Goal: Communication & Community: Connect with others

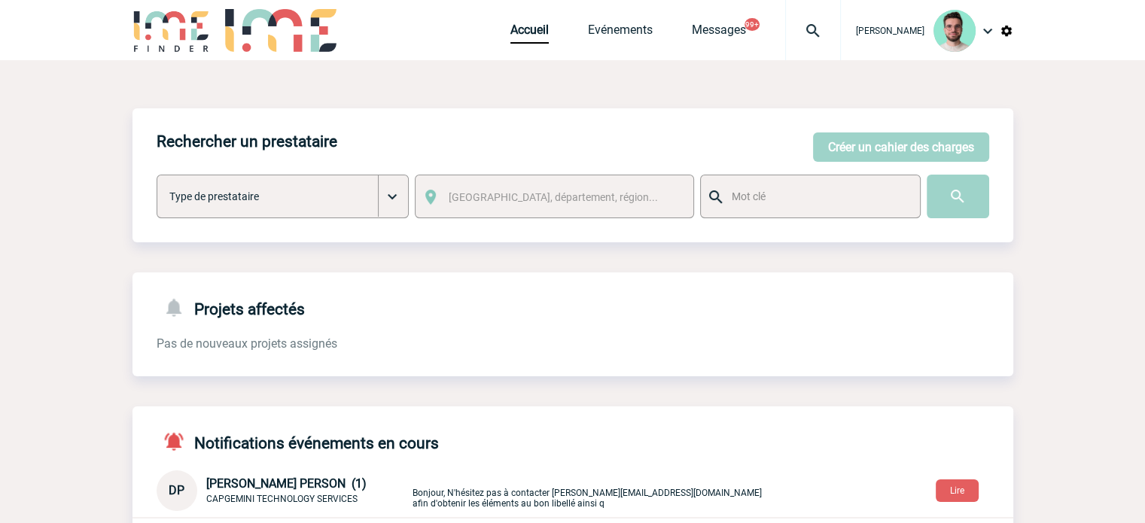
click at [788, 38] on img at bounding box center [813, 31] width 54 height 18
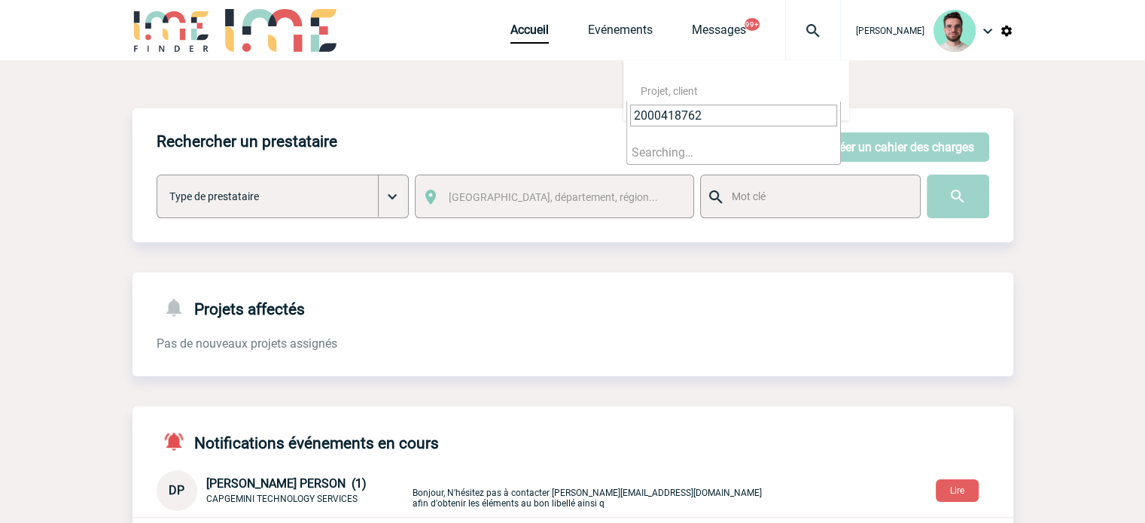
type input "2000418762"
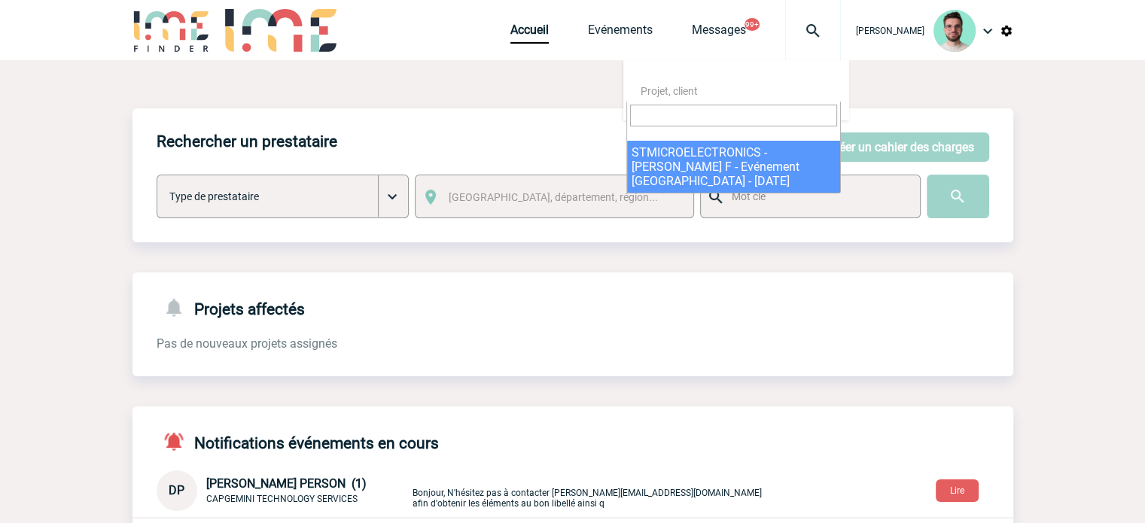
select select "18263"
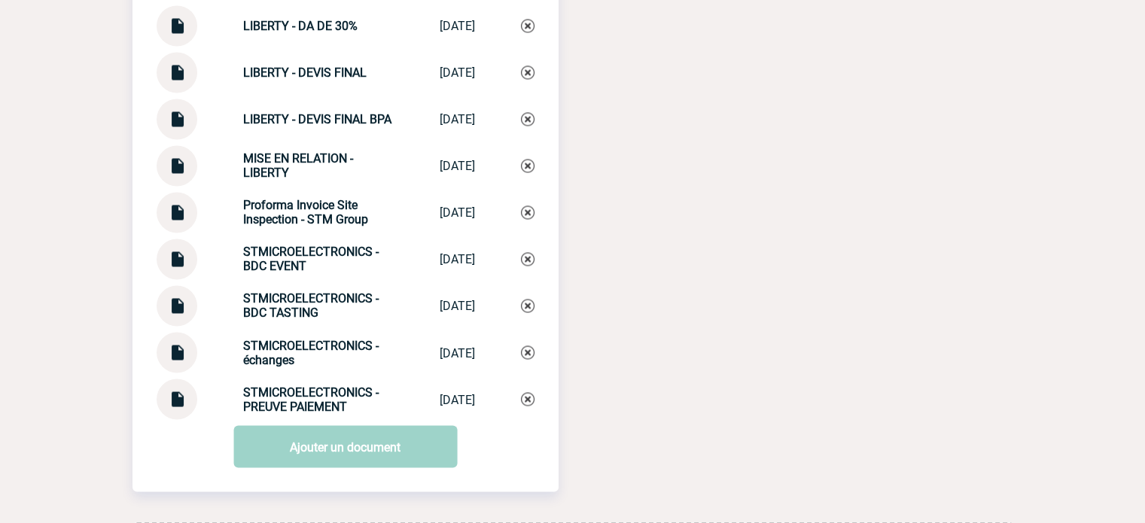
scroll to position [2653, 0]
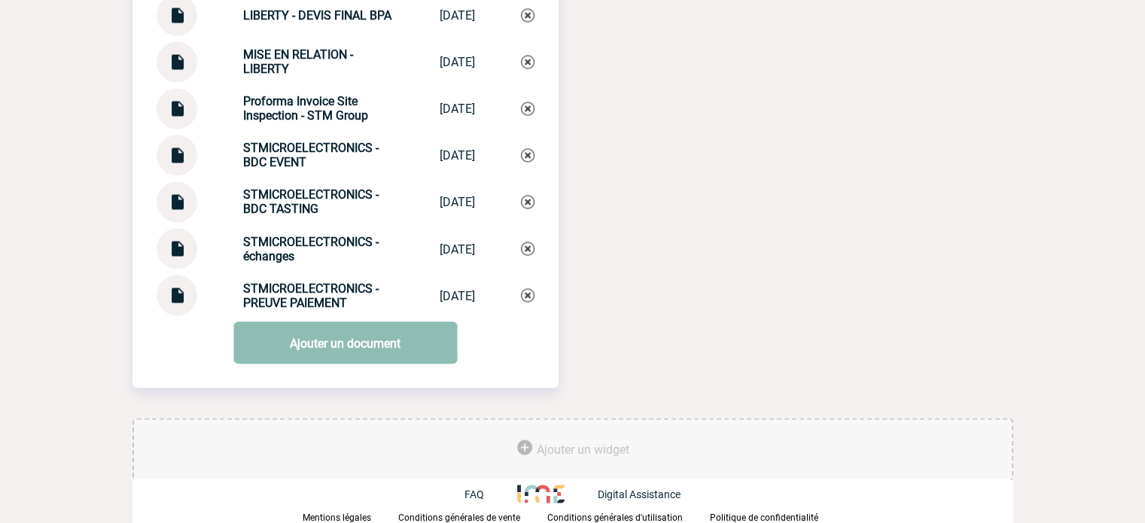
click at [355, 347] on link "Ajouter un document" at bounding box center [345, 342] width 224 height 42
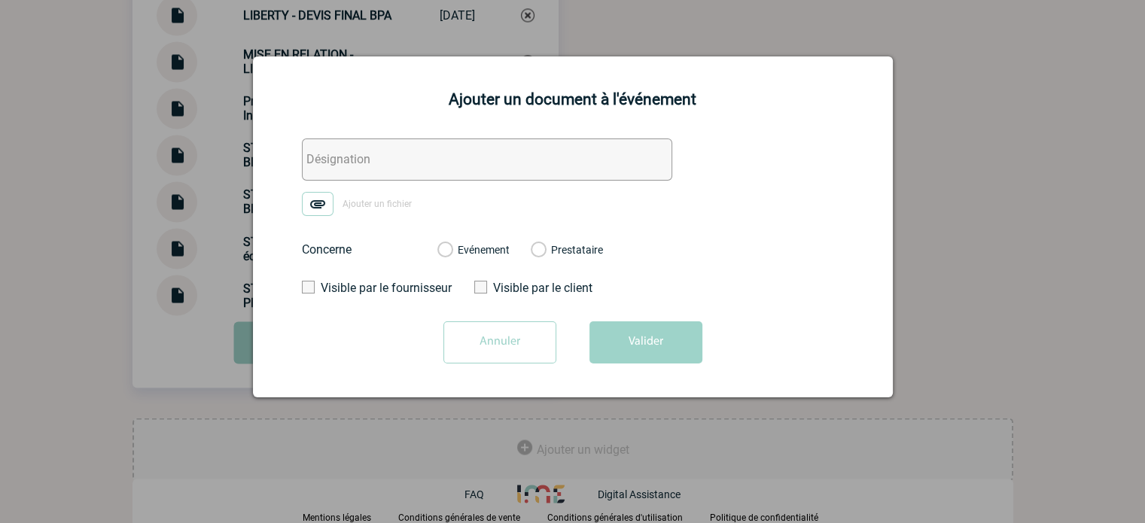
click at [386, 171] on input "text" at bounding box center [487, 159] width 370 height 42
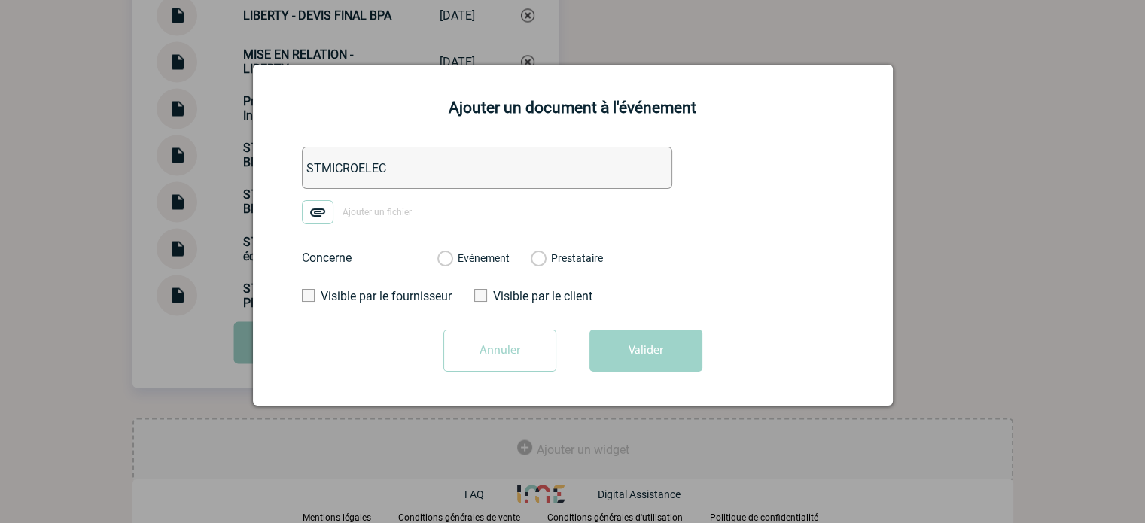
type input "STMICROELEC"
click at [480, 351] on input "Annuler" at bounding box center [499, 351] width 113 height 42
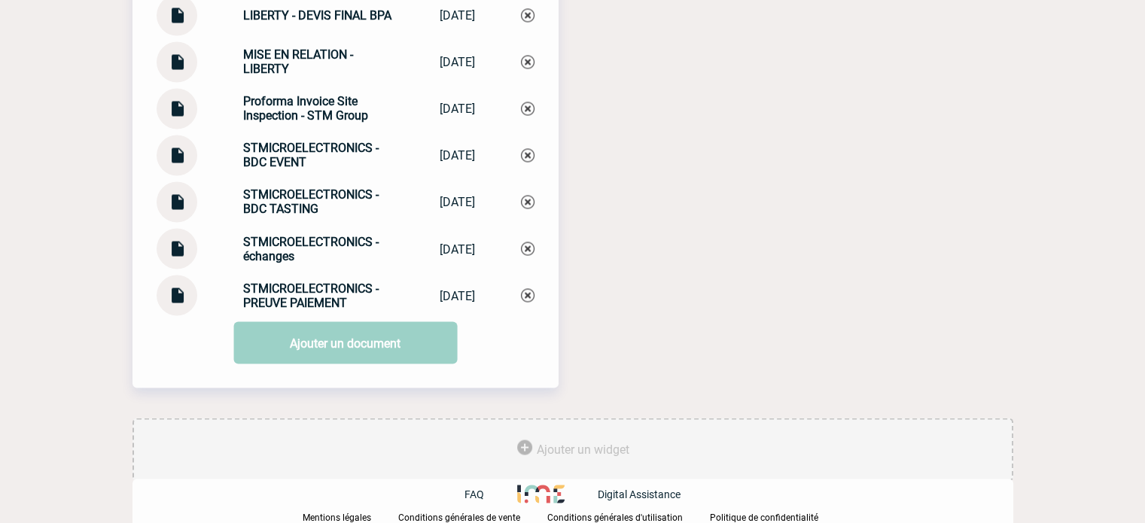
click at [301, 154] on strong "STMICROELECTRONICS - BDC EVENT" at bounding box center [310, 155] width 135 height 29
copy div "STMICROELECTRONICS - BDC EVENT STMICROELECTRON..."
click at [519, 153] on div "STMICROELECTRONICS - BDC EVENT STMICROELECTRON... 03/06/2025" at bounding box center [346, 155] width 378 height 41
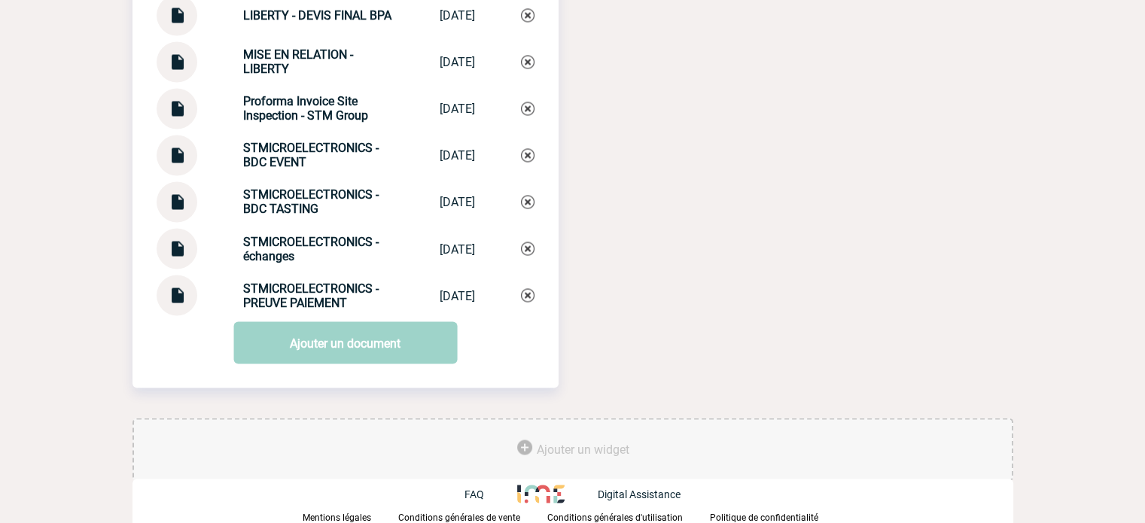
click at [528, 158] on img at bounding box center [528, 155] width 14 height 14
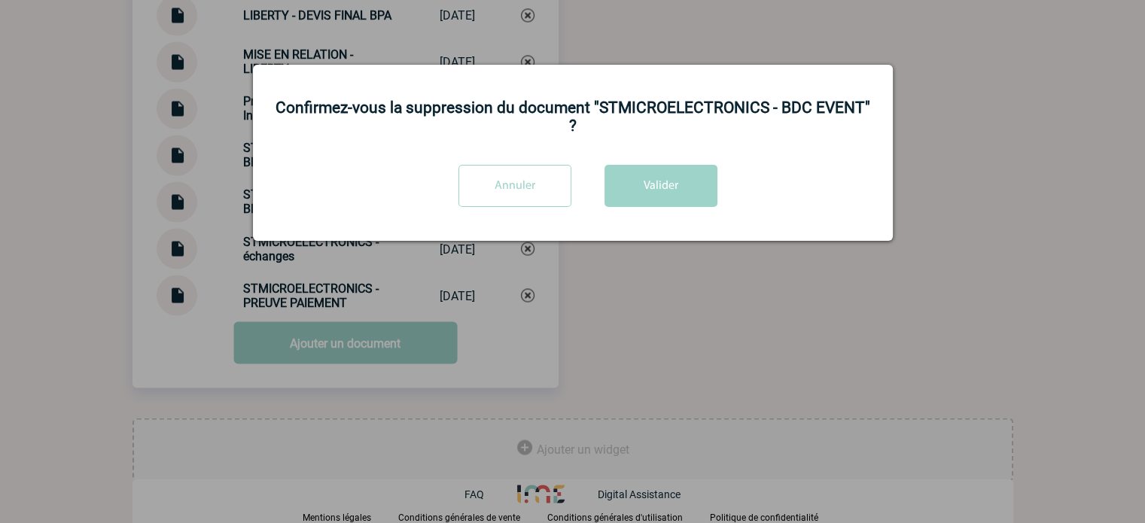
click at [655, 165] on div "Confirmez-vous la suppression du document "STMICROELECTRONICS - BDC EVENT" ? An…" at bounding box center [573, 153] width 640 height 176
click at [667, 194] on button "Valider" at bounding box center [660, 186] width 113 height 42
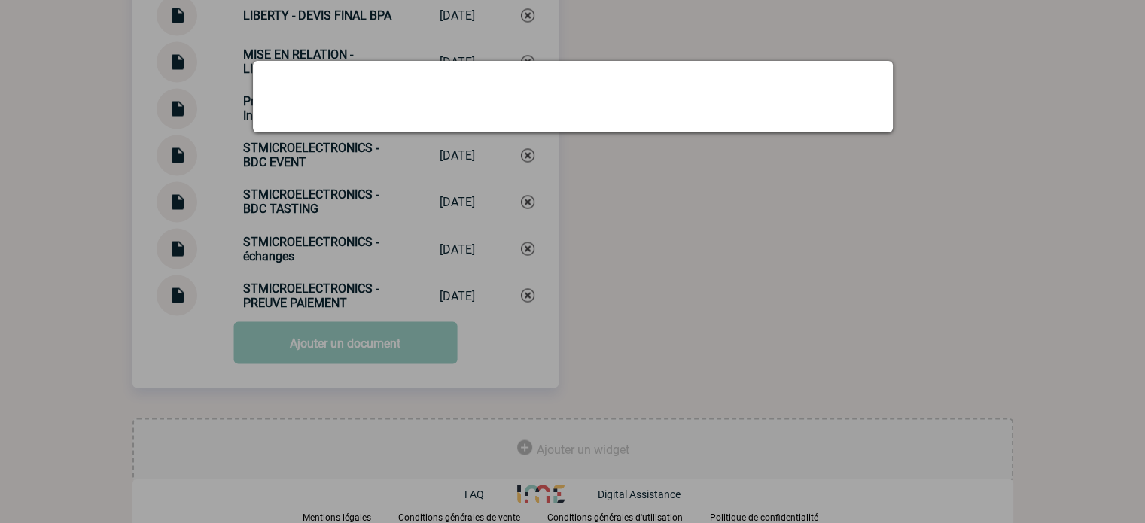
scroll to position [2607, 0]
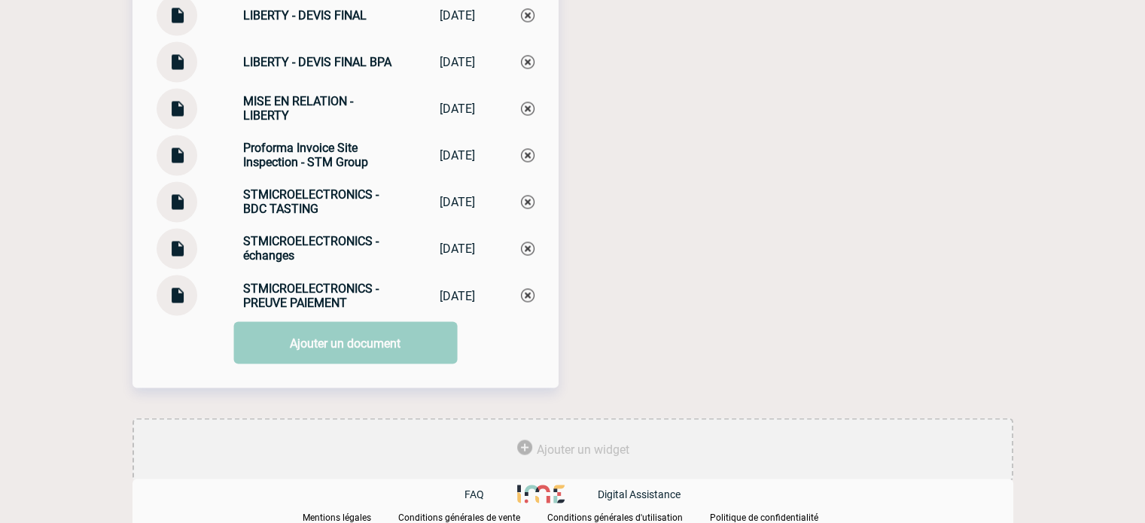
click at [320, 348] on link "Ajouter un document" at bounding box center [345, 342] width 224 height 42
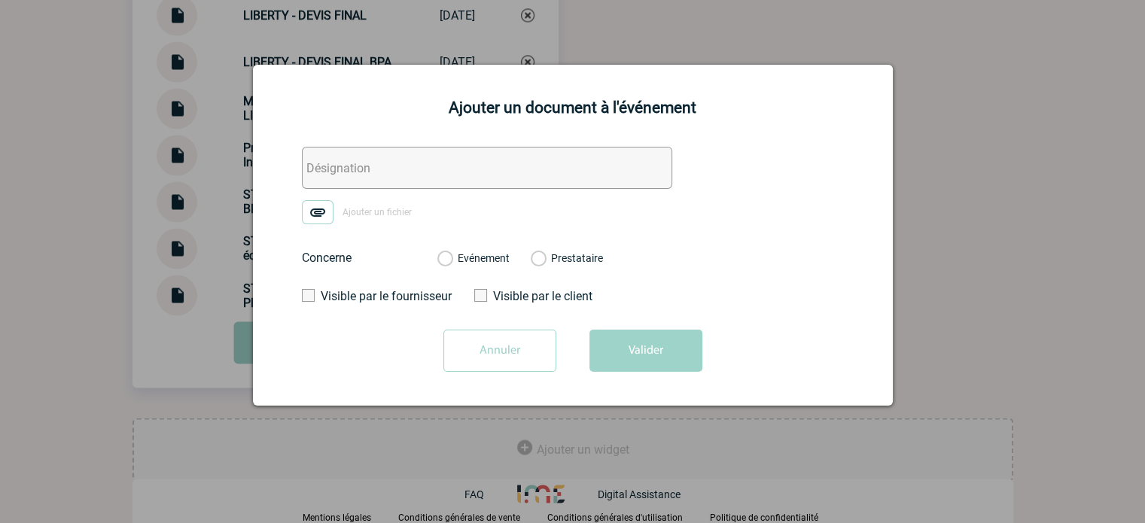
click at [344, 241] on form "Ajouter un fichier Concerne Evénement Prestataire Visible par le fournisseur Vi…" at bounding box center [573, 265] width 602 height 236
click at [328, 218] on img at bounding box center [318, 212] width 32 height 24
click at [0, 0] on input "Ajouter un fichier" at bounding box center [0, 0] width 0 height 0
click at [369, 217] on span "Ajouter un fichier" at bounding box center [376, 213] width 69 height 11
click at [0, 0] on input "Ajouter un fichier" at bounding box center [0, 0] width 0 height 0
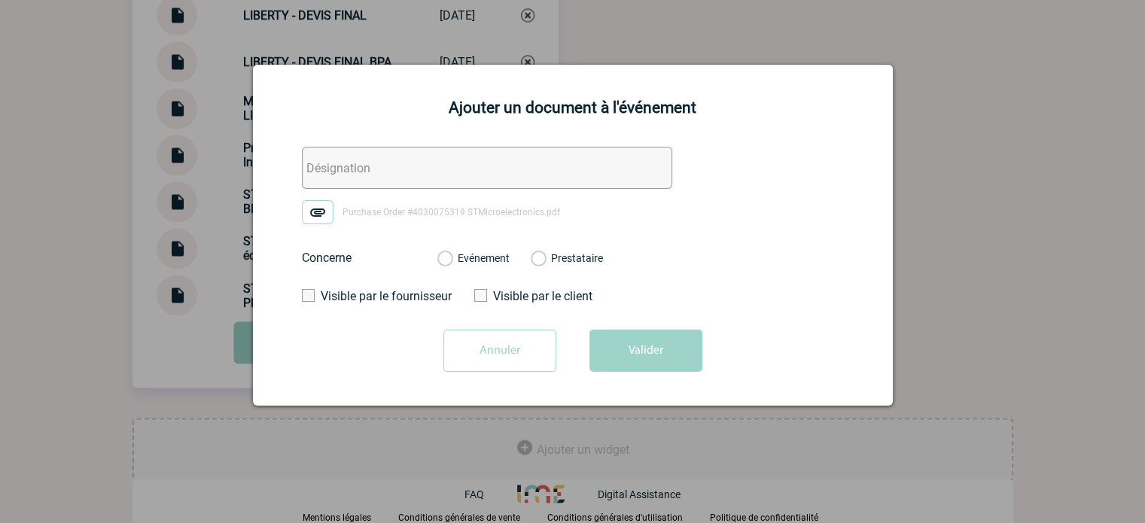
click at [398, 181] on input "text" at bounding box center [487, 168] width 370 height 42
paste input "STMICROELECTRONICS - BDC EVENT"
type input "STMICROELECTRONICS - BDC EVENT"
click at [452, 261] on label "Evénement" at bounding box center [444, 259] width 14 height 14
click at [0, 0] on input "Evénement" at bounding box center [0, 0] width 0 height 0
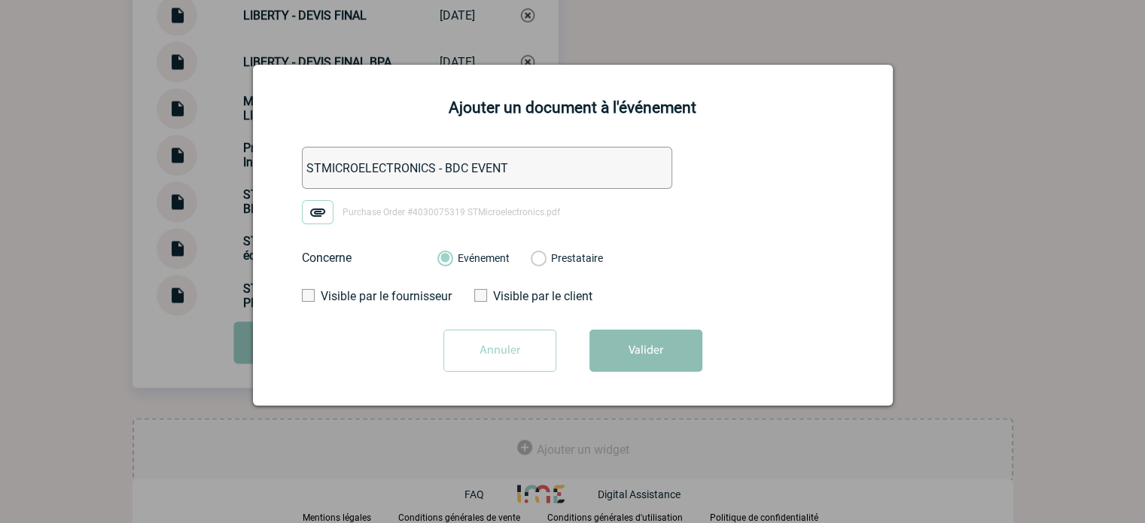
click at [665, 351] on button "Valider" at bounding box center [645, 351] width 113 height 42
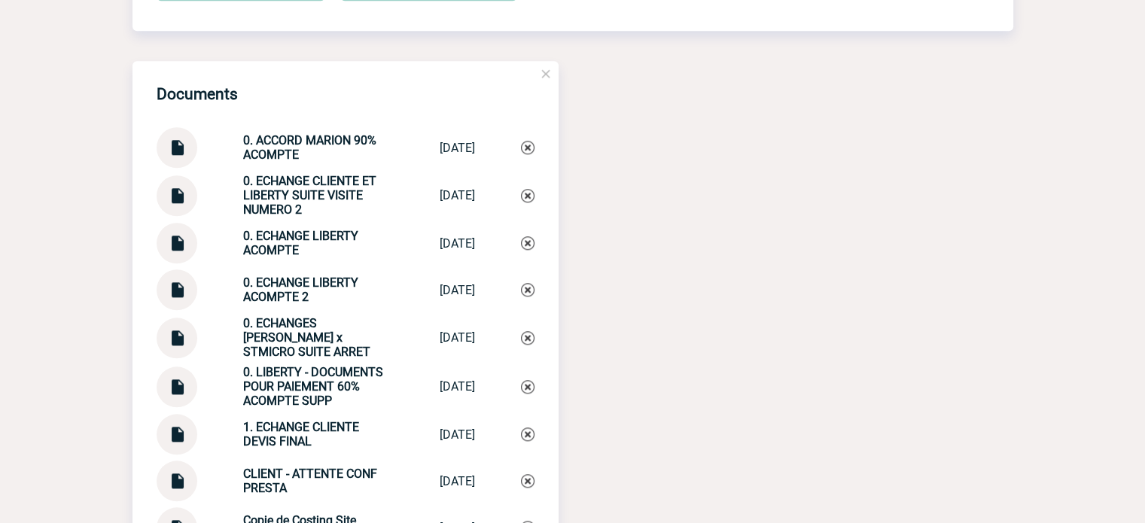
scroll to position [1606, 0]
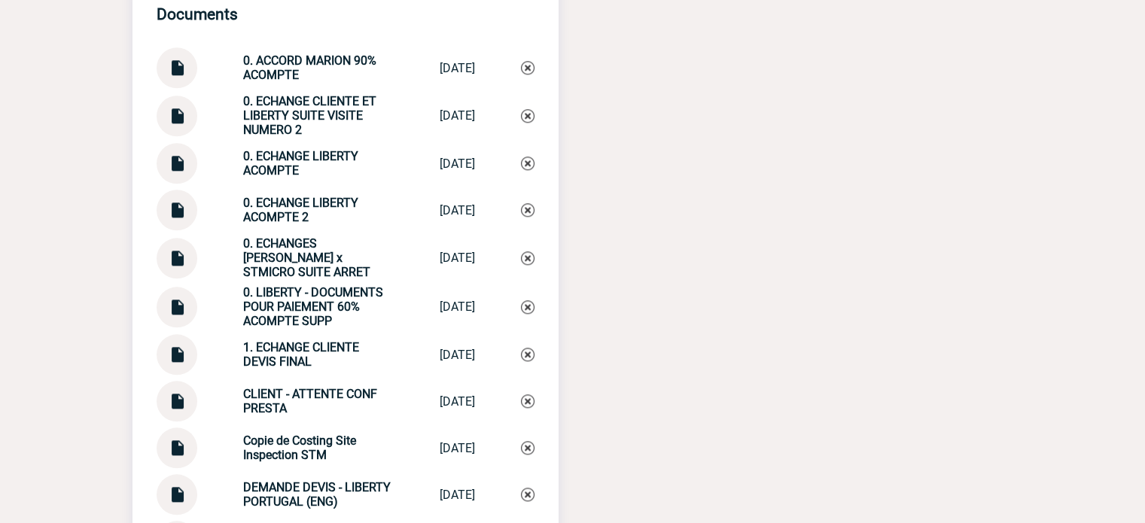
click at [178, 313] on img at bounding box center [177, 301] width 20 height 29
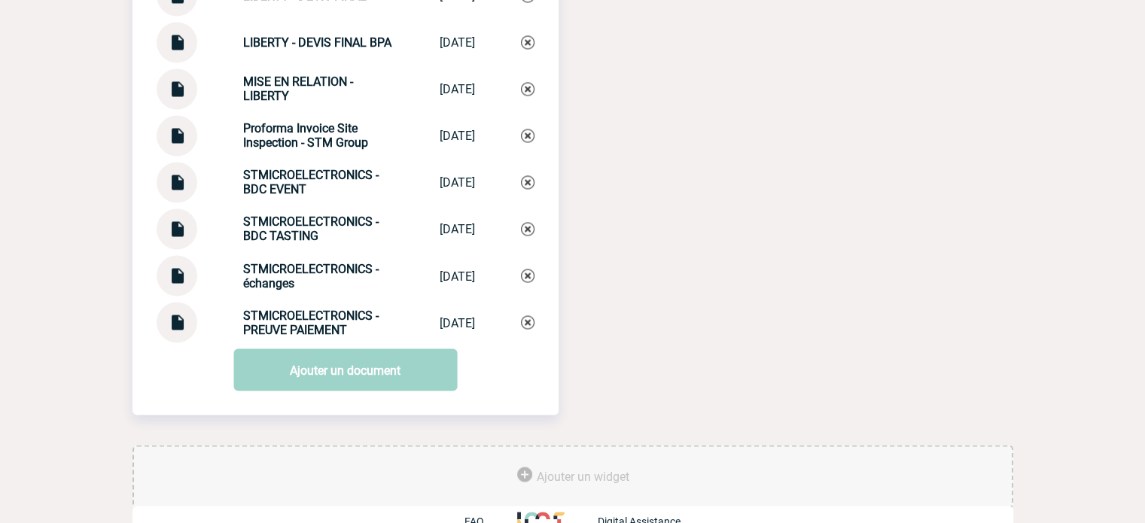
scroll to position [2653, 0]
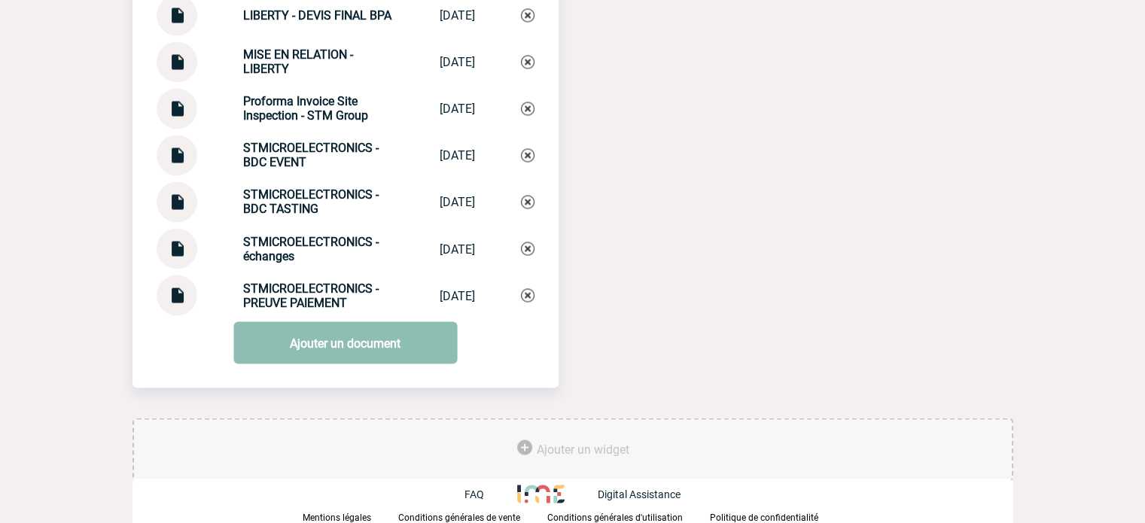
click at [352, 358] on link "Ajouter un document" at bounding box center [345, 342] width 224 height 42
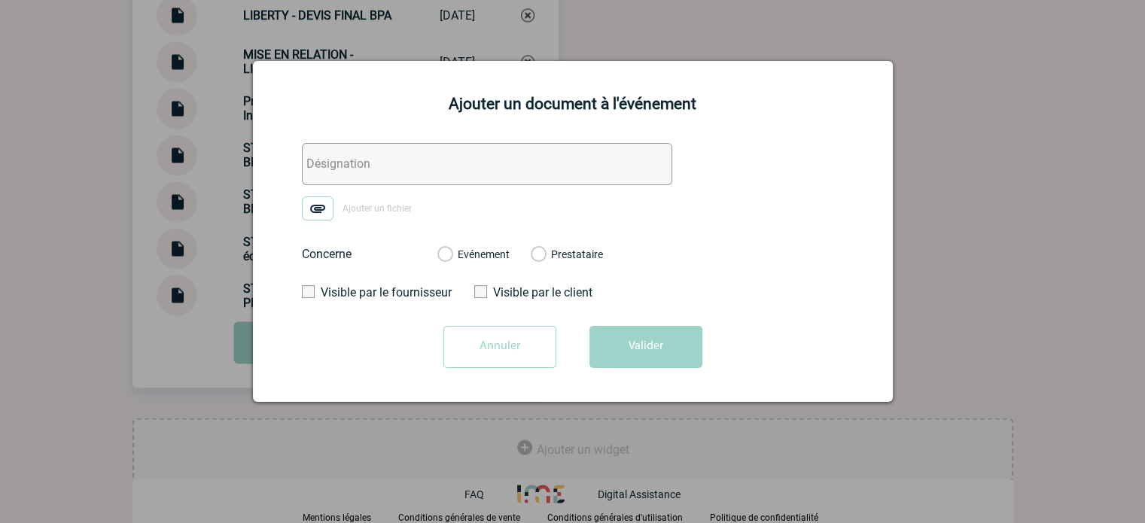
click at [461, 156] on input "text" at bounding box center [487, 164] width 370 height 42
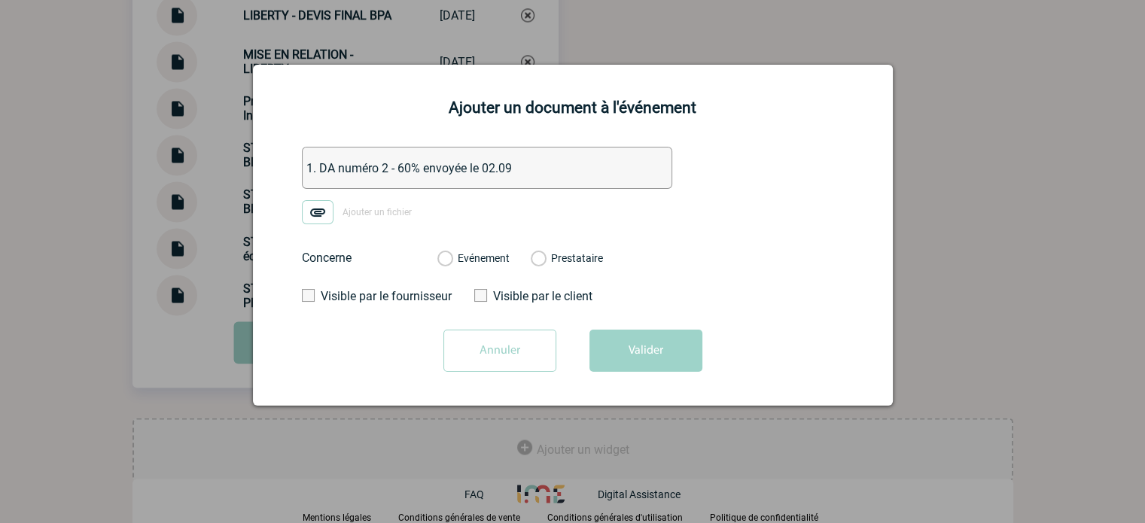
type input "1. DA numéro 2 - 60% envoyée le 02.09"
click at [363, 217] on span "Ajouter un fichier" at bounding box center [376, 213] width 69 height 11
click at [0, 0] on input "Ajouter un fichier" at bounding box center [0, 0] width 0 height 0
click at [495, 266] on div "Evénement" at bounding box center [473, 258] width 72 height 15
click at [511, 267] on div "Evénement Prestataire" at bounding box center [520, 258] width 190 height 39
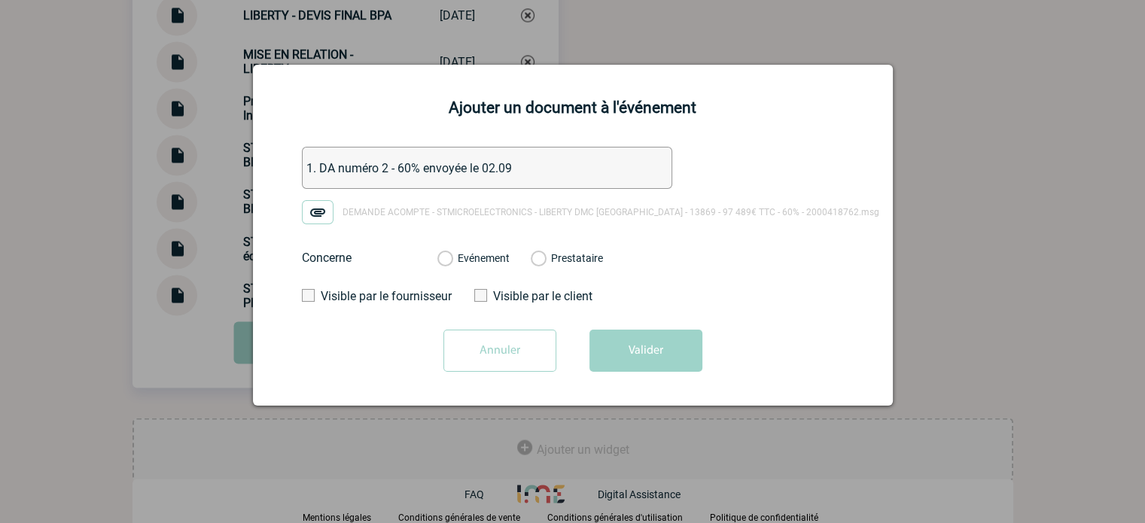
click at [452, 260] on label "Evénement" at bounding box center [444, 259] width 14 height 14
click at [0, 0] on input "Evénement" at bounding box center [0, 0] width 0 height 0
click at [641, 370] on button "Valider" at bounding box center [645, 351] width 113 height 42
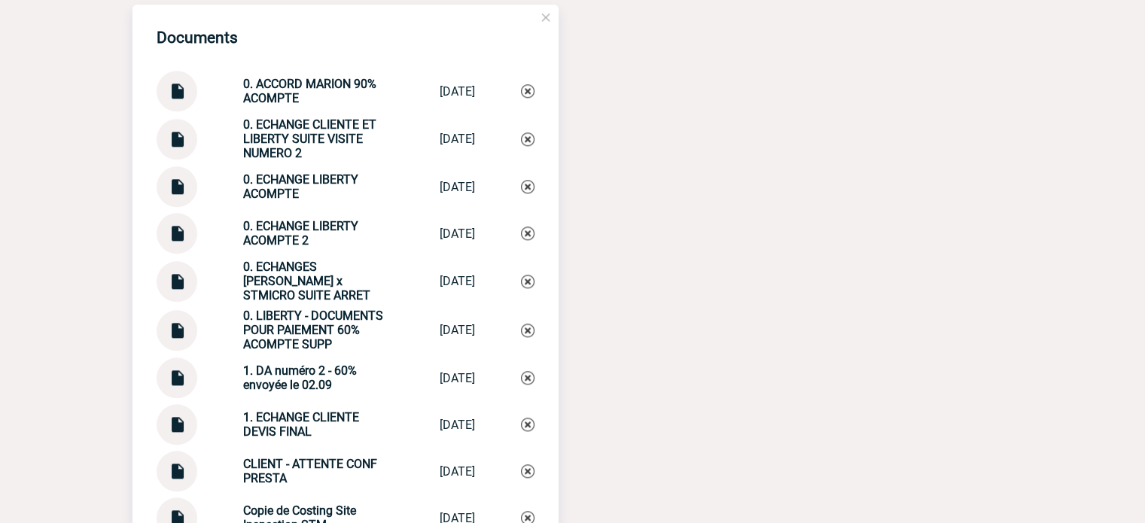
scroll to position [1608, 0]
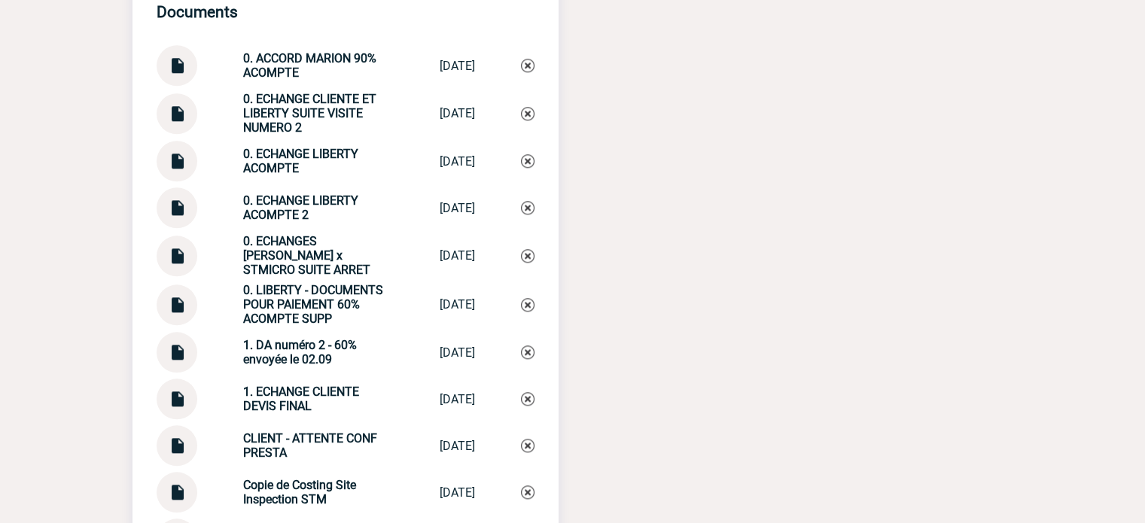
click at [256, 222] on strong "0. ECHANGE LIBERTY ACOMPTE 2" at bounding box center [300, 207] width 115 height 29
copy div "0. ECHANGE LIBERTY ACOMPTE 2 0. ECHANGE LIBE..."
click at [528, 215] on img at bounding box center [528, 208] width 14 height 14
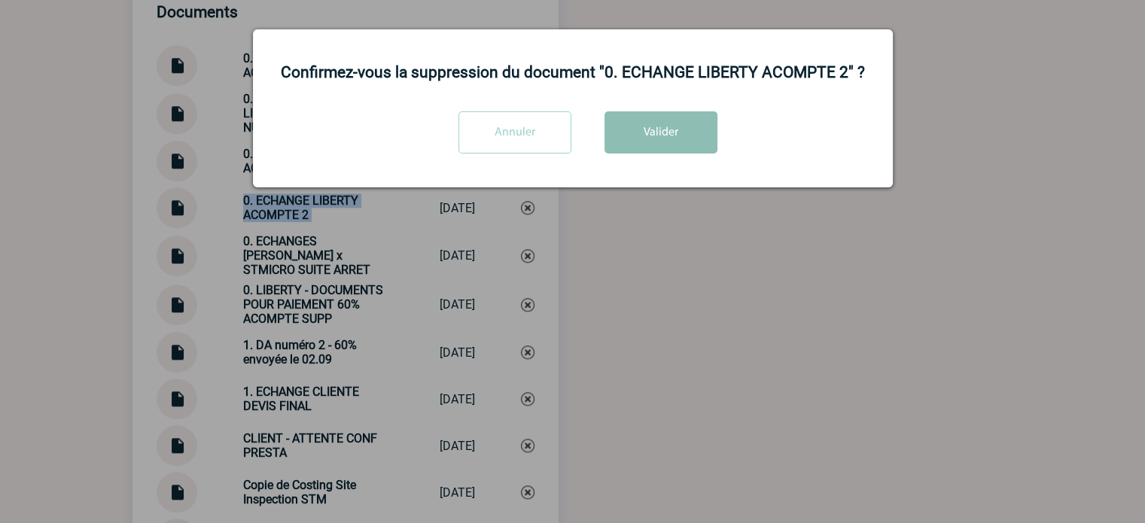
click at [641, 154] on button "Valider" at bounding box center [660, 132] width 113 height 42
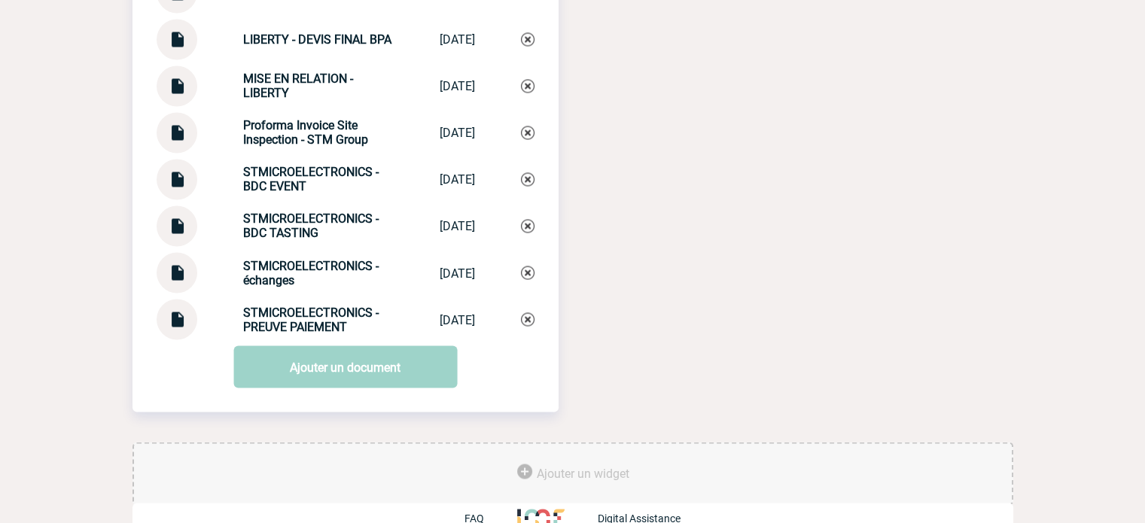
scroll to position [2653, 0]
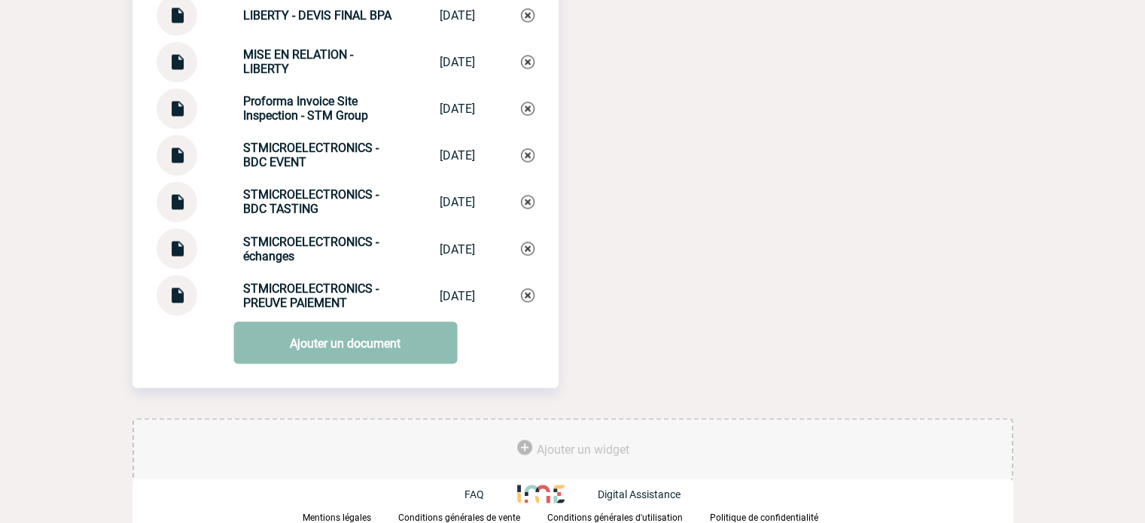
click at [343, 363] on link "Ajouter un document" at bounding box center [345, 342] width 224 height 42
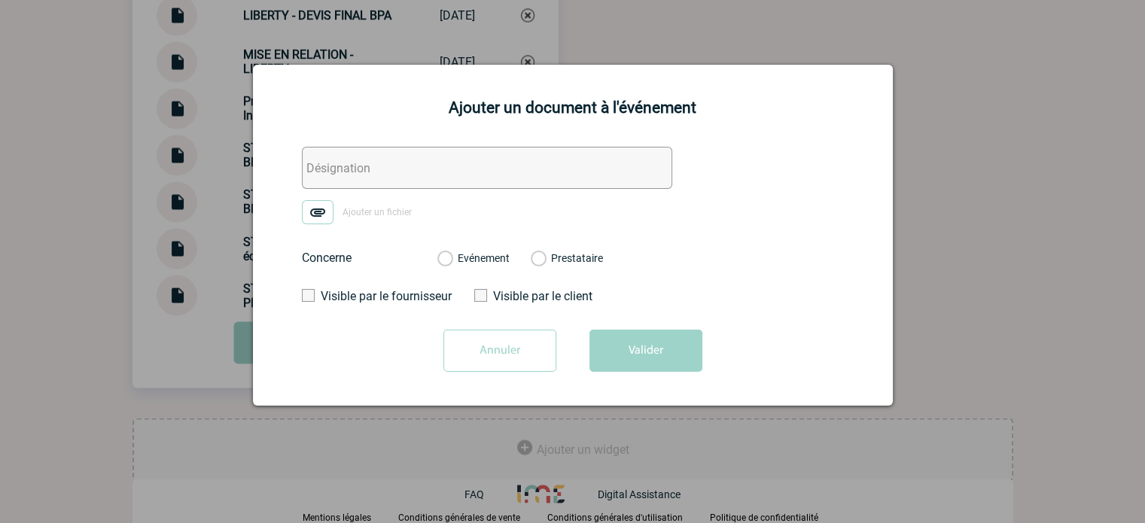
click at [386, 157] on input "text" at bounding box center [487, 168] width 370 height 42
paste input "0. ECHANGE LIBERTY ACOMPTE 2"
type input "0. ECHANGE LIBERTY ACOMPTE 2"
click at [314, 211] on img at bounding box center [318, 212] width 32 height 24
click at [0, 0] on input "Ajouter un fichier" at bounding box center [0, 0] width 0 height 0
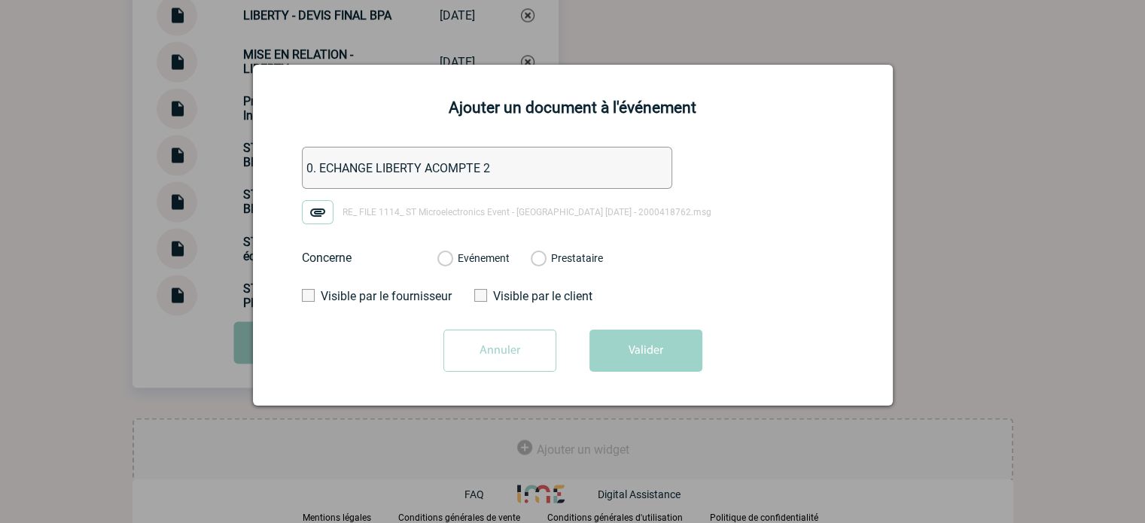
drag, startPoint x: 467, startPoint y: 247, endPoint x: 467, endPoint y: 255, distance: 8.3
click at [467, 251] on div "Evénement Prestataire" at bounding box center [520, 258] width 190 height 39
click at [452, 255] on label "Evénement" at bounding box center [444, 259] width 14 height 14
click at [0, 0] on input "Evénement" at bounding box center [0, 0] width 0 height 0
click at [611, 340] on button "Valider" at bounding box center [645, 351] width 113 height 42
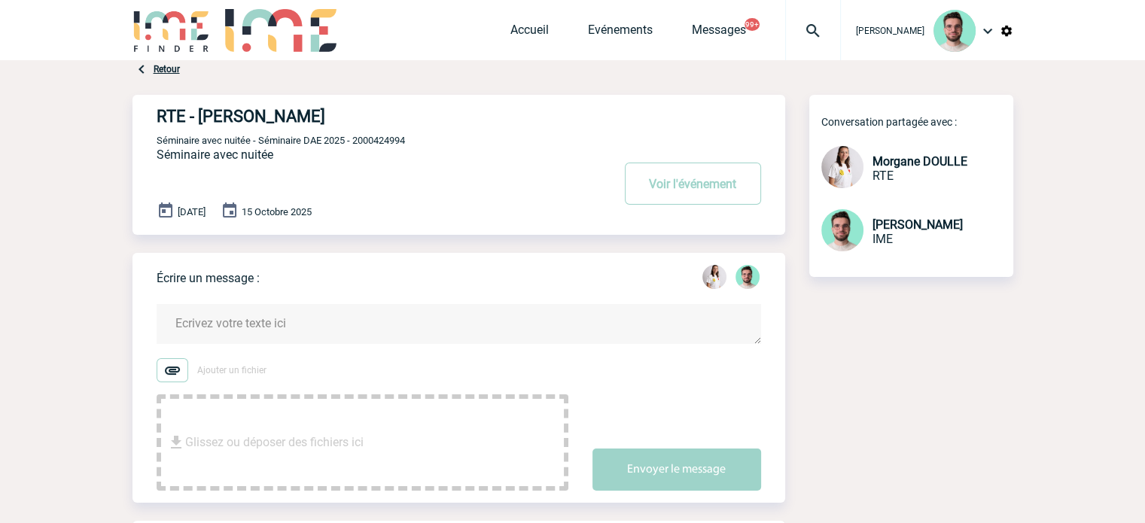
click at [400, 141] on span "Séminaire avec nuitée - Séminaire DAE 2025 - 2000424994" at bounding box center [281, 140] width 248 height 11
copy span "2000424994"
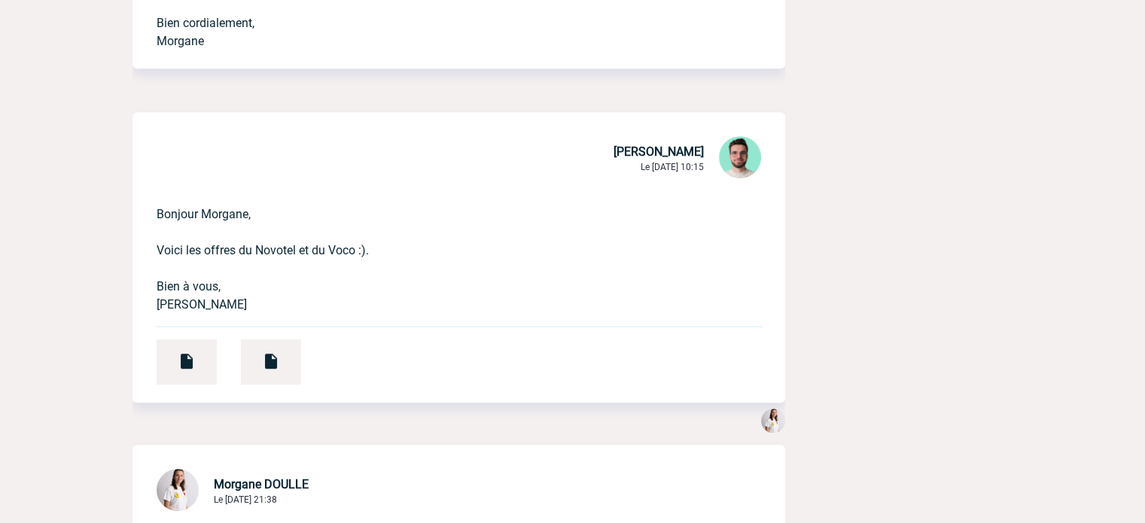
scroll to position [903, 0]
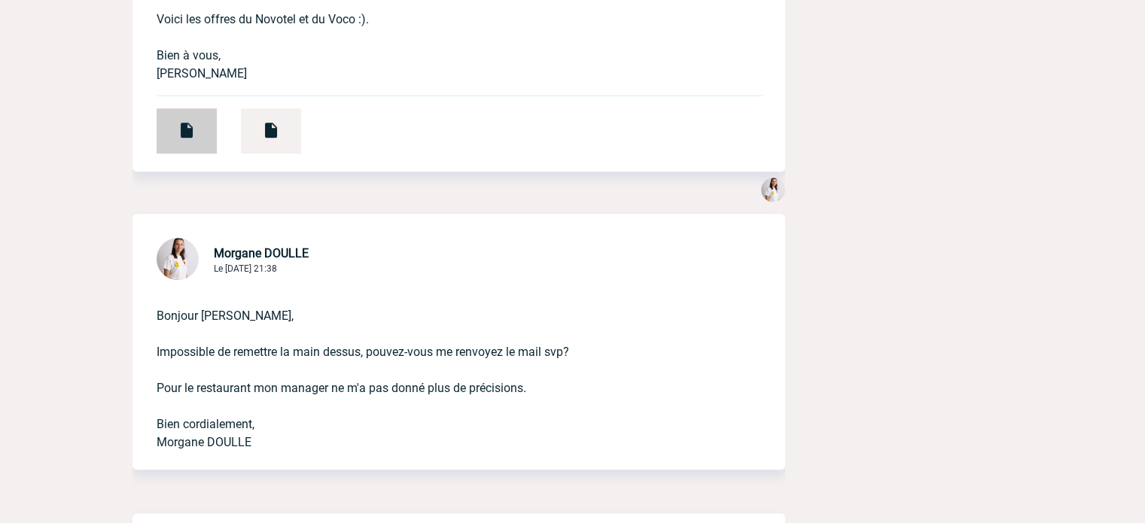
click at [178, 108] on div at bounding box center [187, 130] width 60 height 45
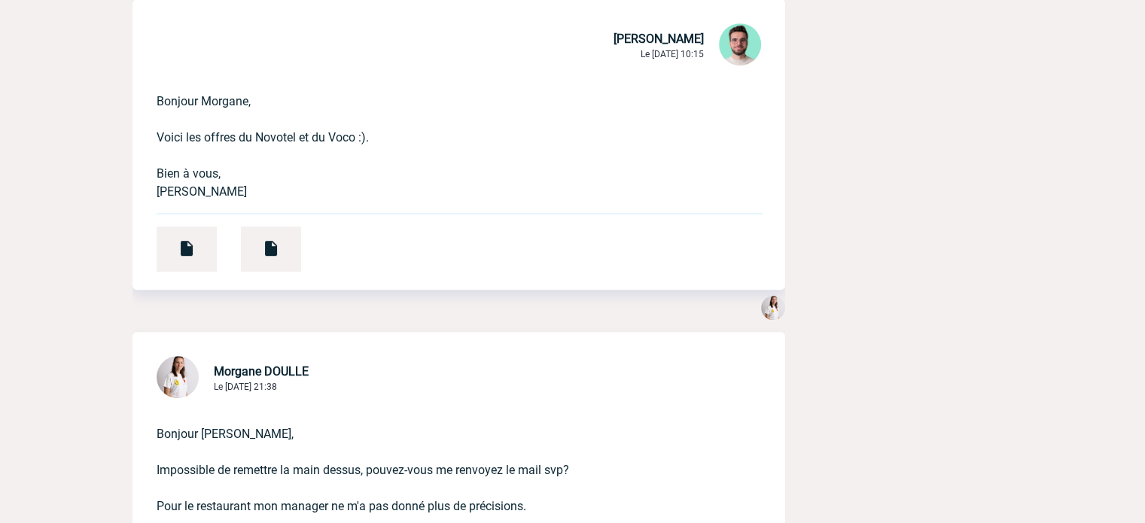
scroll to position [677, 0]
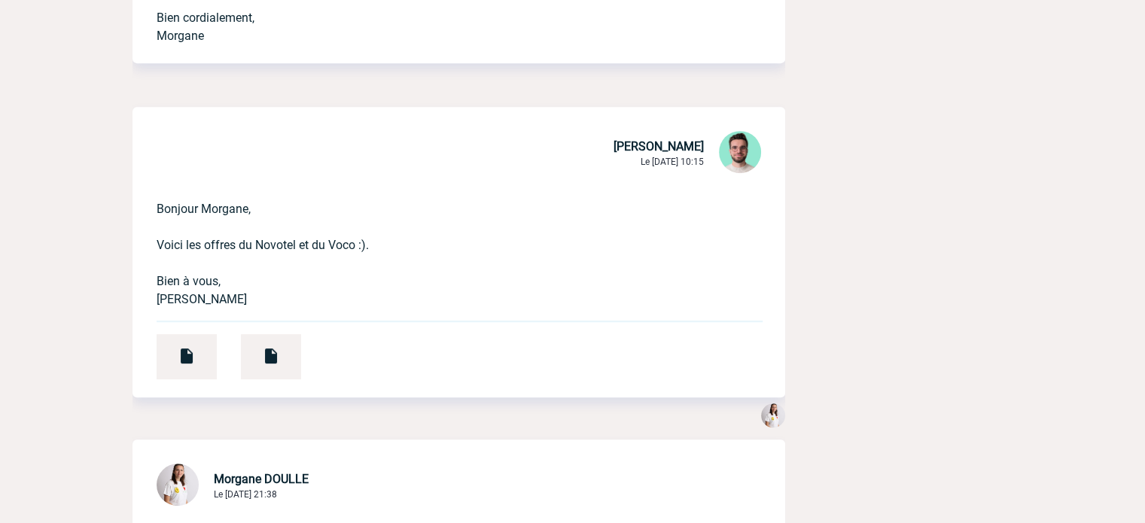
click at [287, 406] on div at bounding box center [458, 421] width 653 height 36
click at [241, 339] on div at bounding box center [271, 356] width 60 height 45
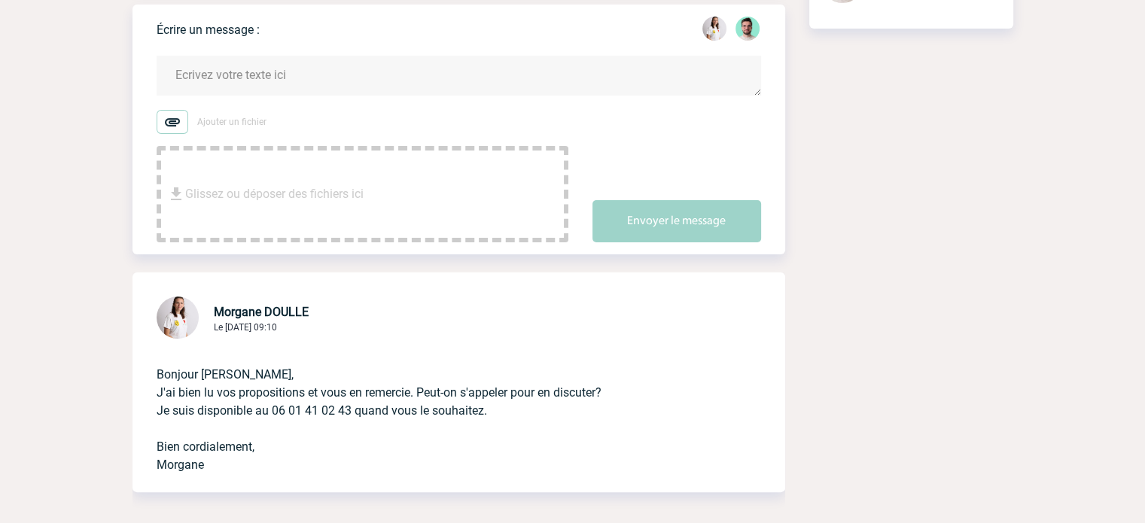
scroll to position [0, 0]
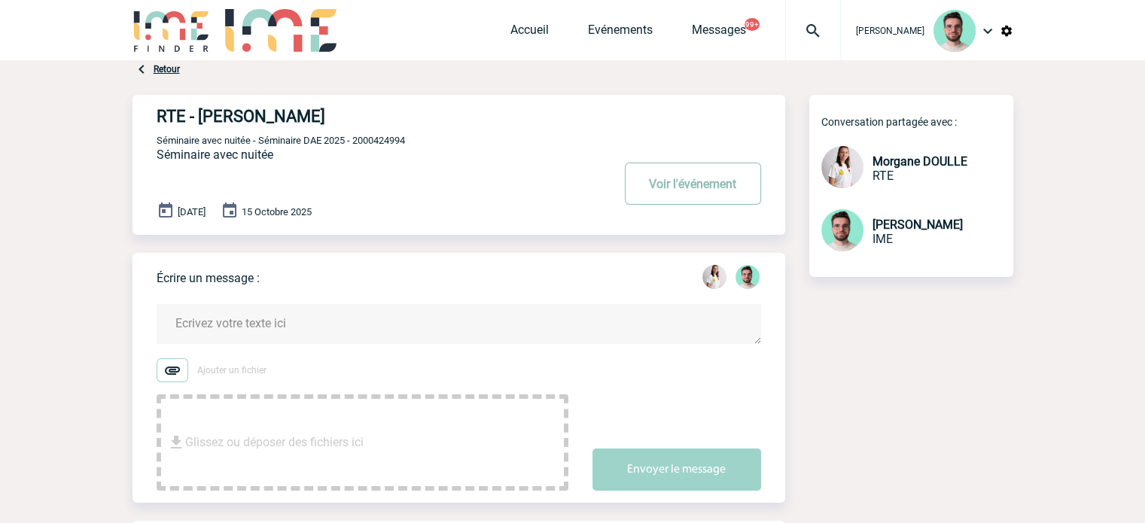
drag, startPoint x: 644, startPoint y: 164, endPoint x: 653, endPoint y: 190, distance: 27.9
click at [644, 164] on button "Voir l'événement" at bounding box center [693, 184] width 136 height 42
click at [653, 193] on button "Voir l'événement" at bounding box center [693, 184] width 136 height 42
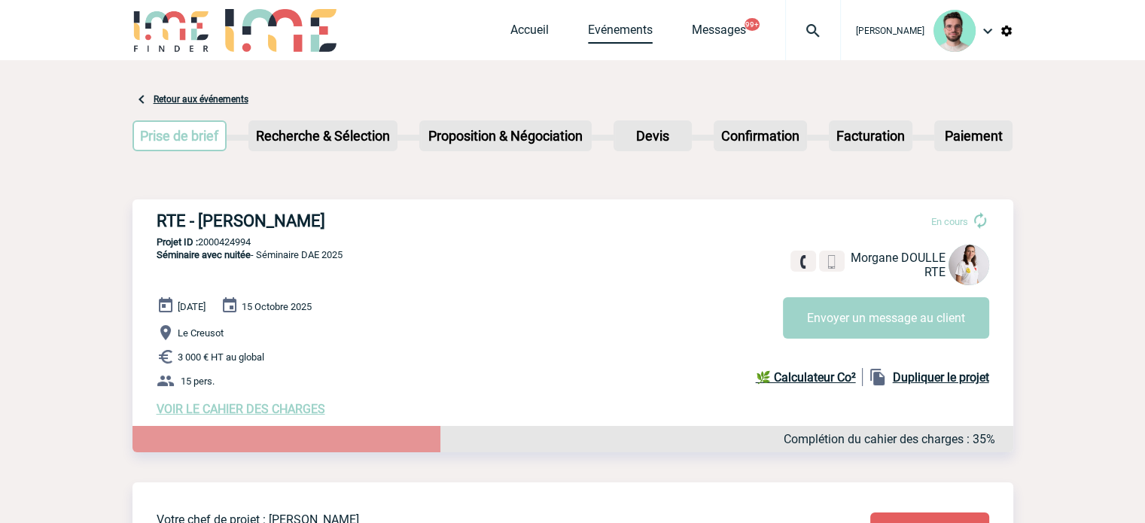
click at [595, 23] on link "Evénements" at bounding box center [620, 33] width 65 height 21
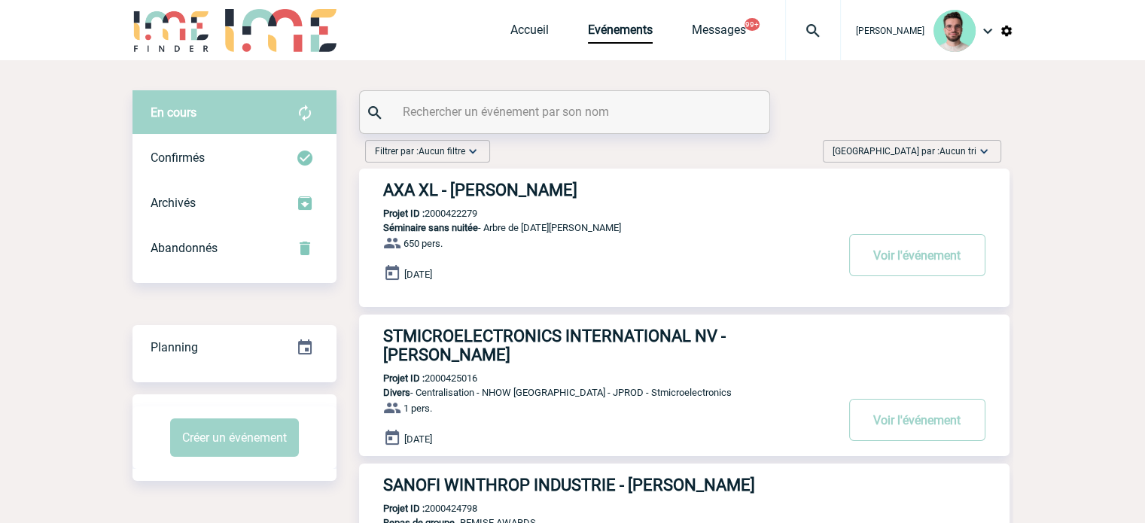
click at [525, 117] on input "text" at bounding box center [566, 112] width 335 height 22
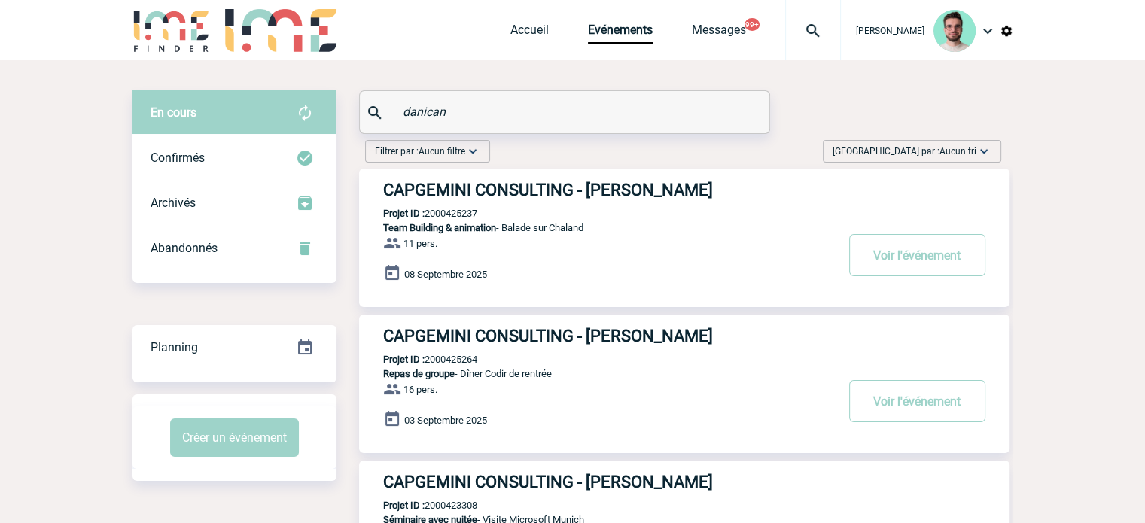
type input "danican"
click at [457, 339] on h3 "CAPGEMINI CONSULTING - Ketty DANICAN" at bounding box center [609, 336] width 452 height 19
click at [447, 358] on p "Projet ID : 2000425264" at bounding box center [418, 359] width 118 height 11
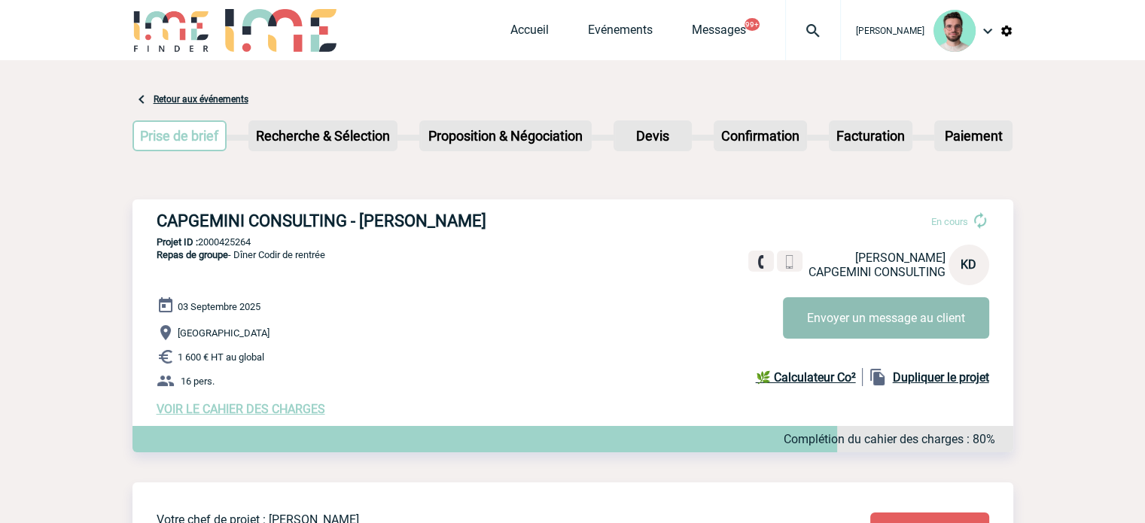
click at [854, 306] on button "Envoyer un message au client" at bounding box center [886, 317] width 206 height 41
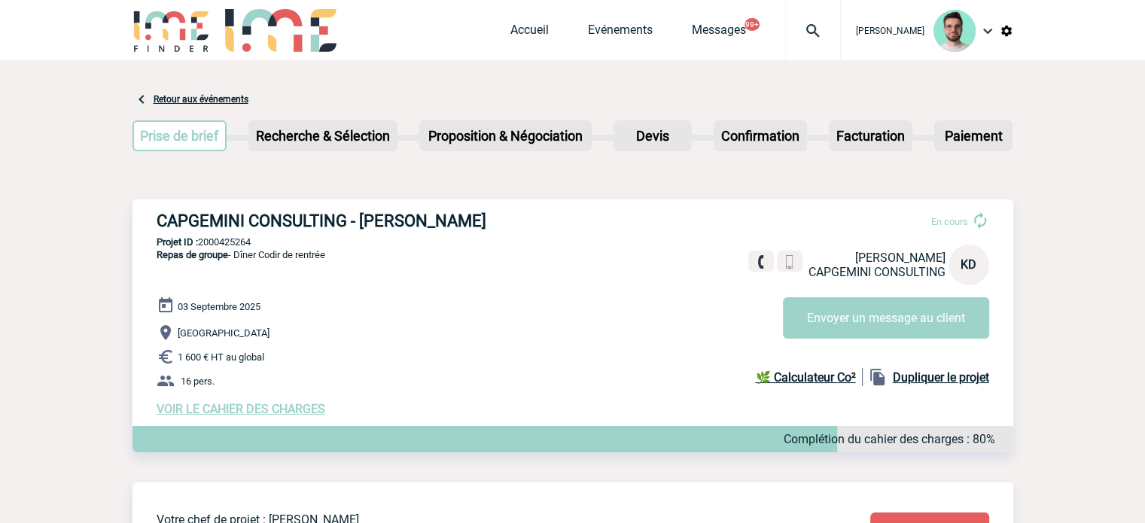
click at [798, 26] on img at bounding box center [813, 31] width 54 height 18
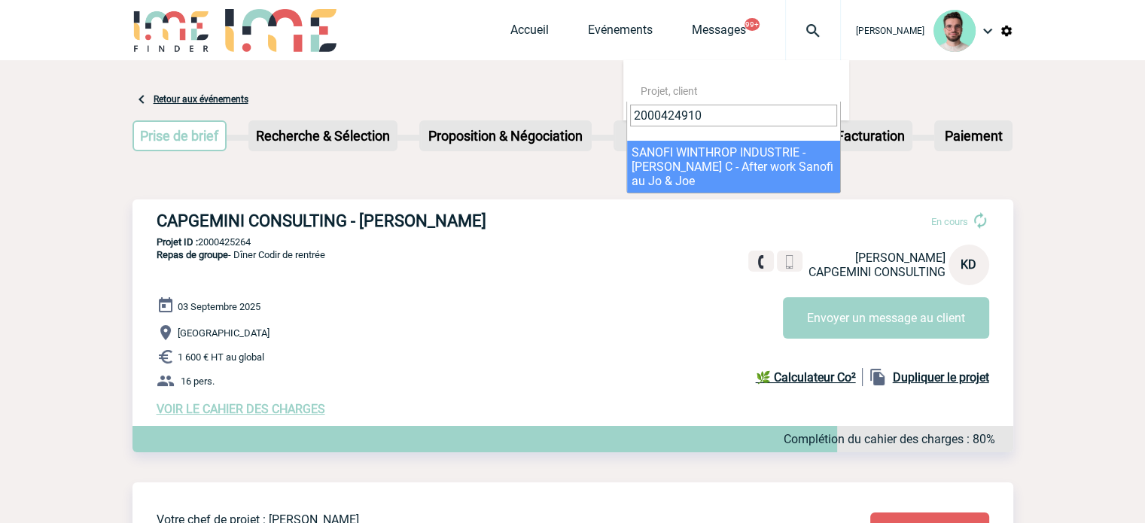
type input "2000424910"
select select "24411"
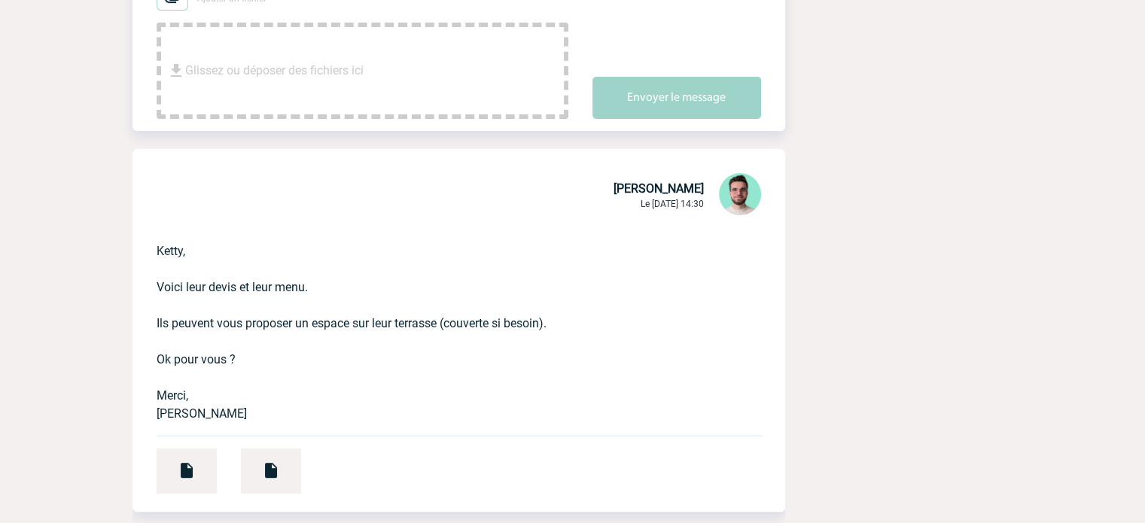
scroll to position [226, 0]
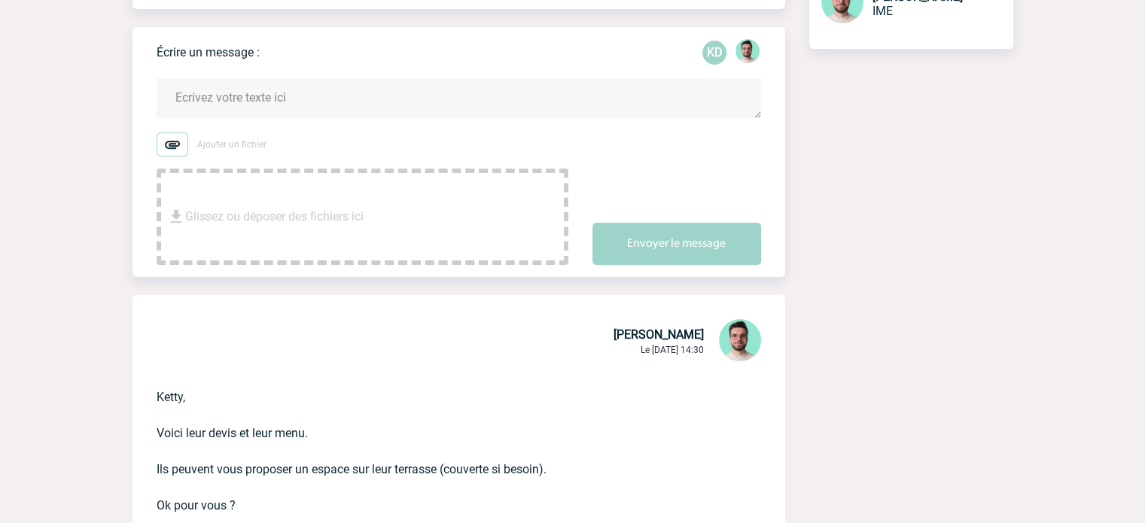
click at [285, 104] on textarea at bounding box center [459, 98] width 604 height 40
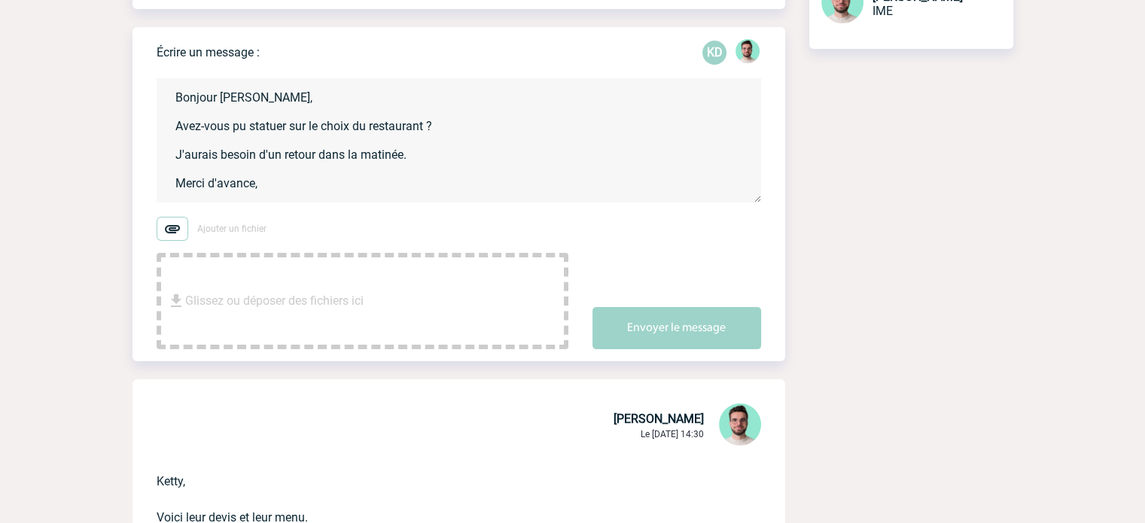
scroll to position [3, 0]
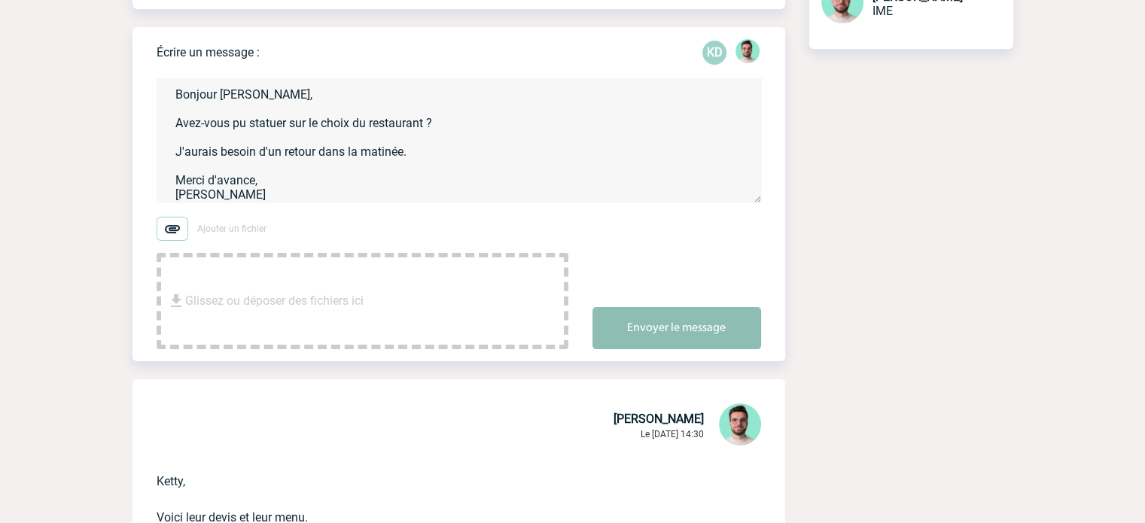
type textarea "Bonjour [PERSON_NAME], Avez-vous pu statuer sur le choix du restaurant ? J'aura…"
click at [677, 333] on button "Envoyer le message" at bounding box center [676, 328] width 169 height 42
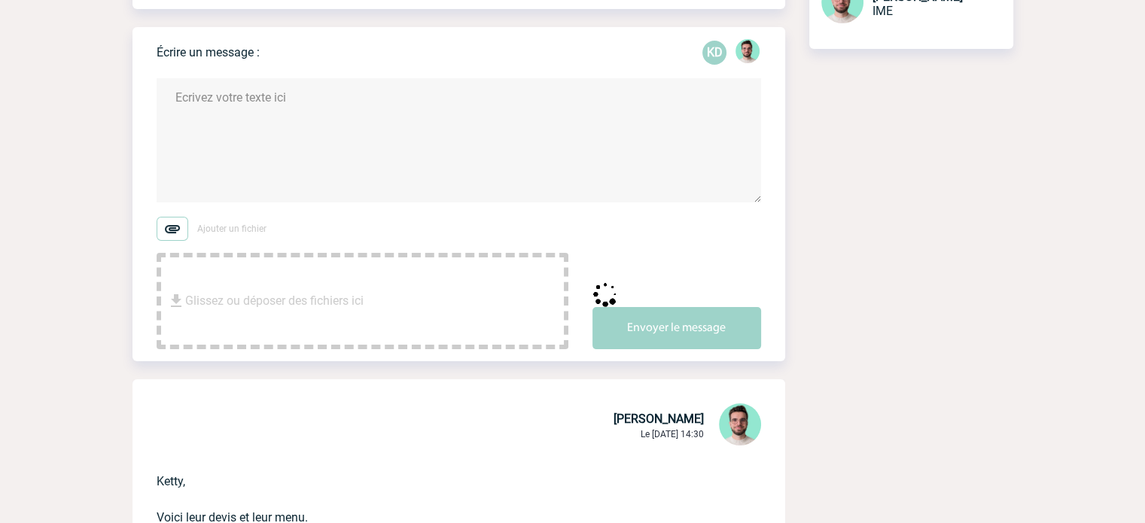
scroll to position [0, 0]
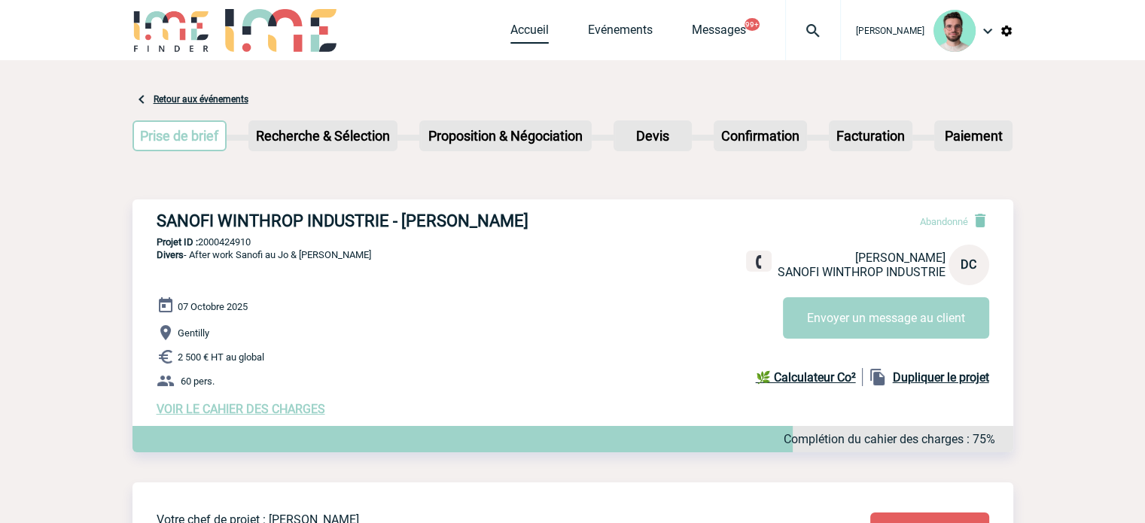
click at [540, 29] on link "Accueil" at bounding box center [529, 33] width 38 height 21
